Goal: Task Accomplishment & Management: Complete application form

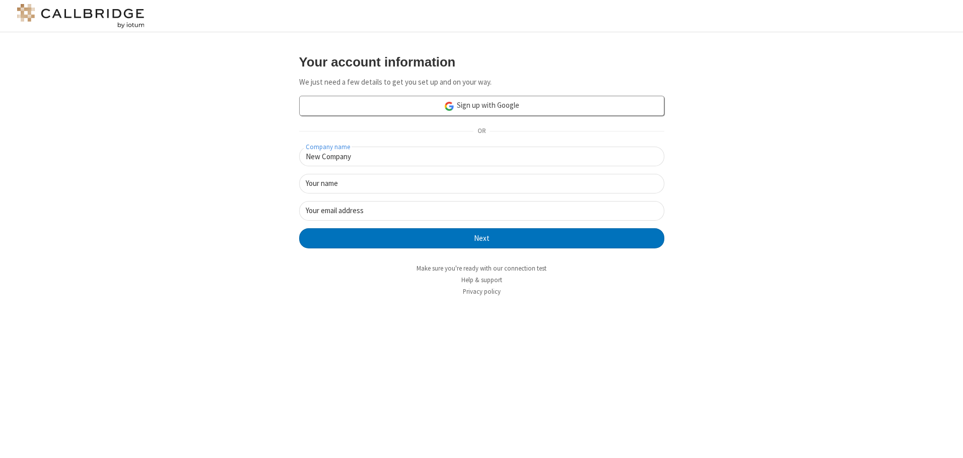
type input "New Company"
type input "New User"
type input "[EMAIL_ADDRESS][DOMAIN_NAME]"
click button "Next" at bounding box center [481, 238] width 365 height 20
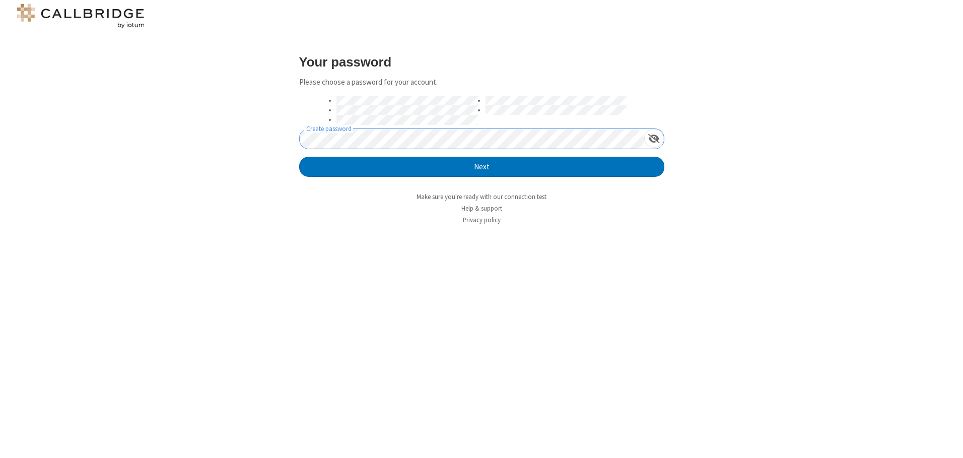
click at [299, 157] on button "Next" at bounding box center [481, 167] width 365 height 20
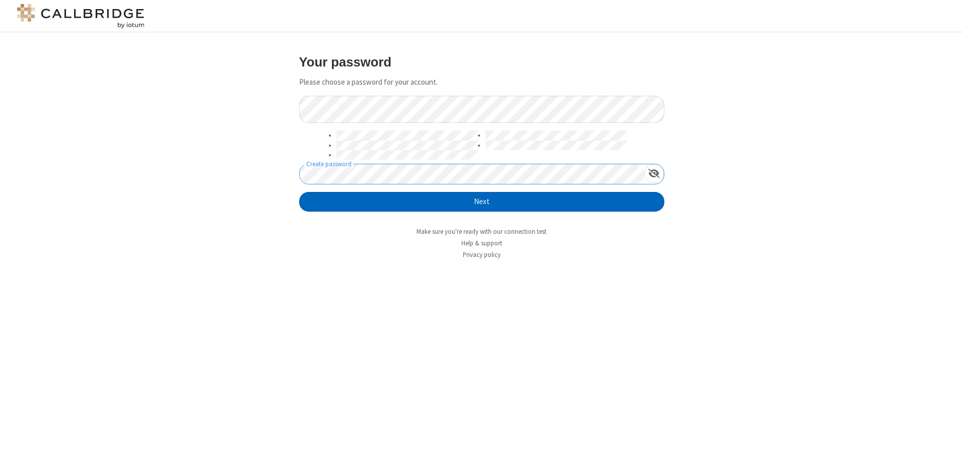
click at [482, 202] on button "Next" at bounding box center [481, 202] width 365 height 20
